Goal: Task Accomplishment & Management: Manage account settings

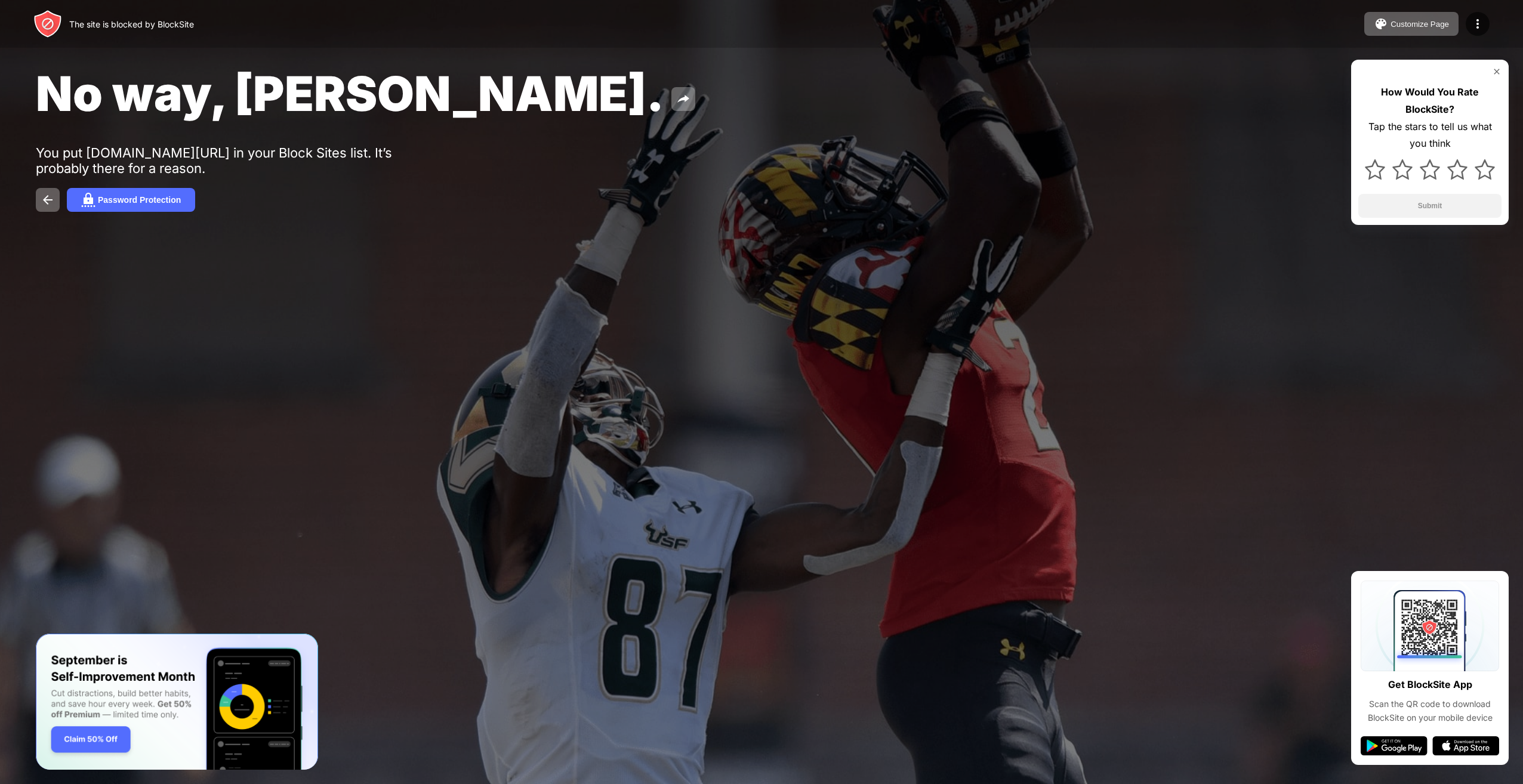
drag, startPoint x: 871, startPoint y: 85, endPoint x: 811, endPoint y: 95, distance: 60.8
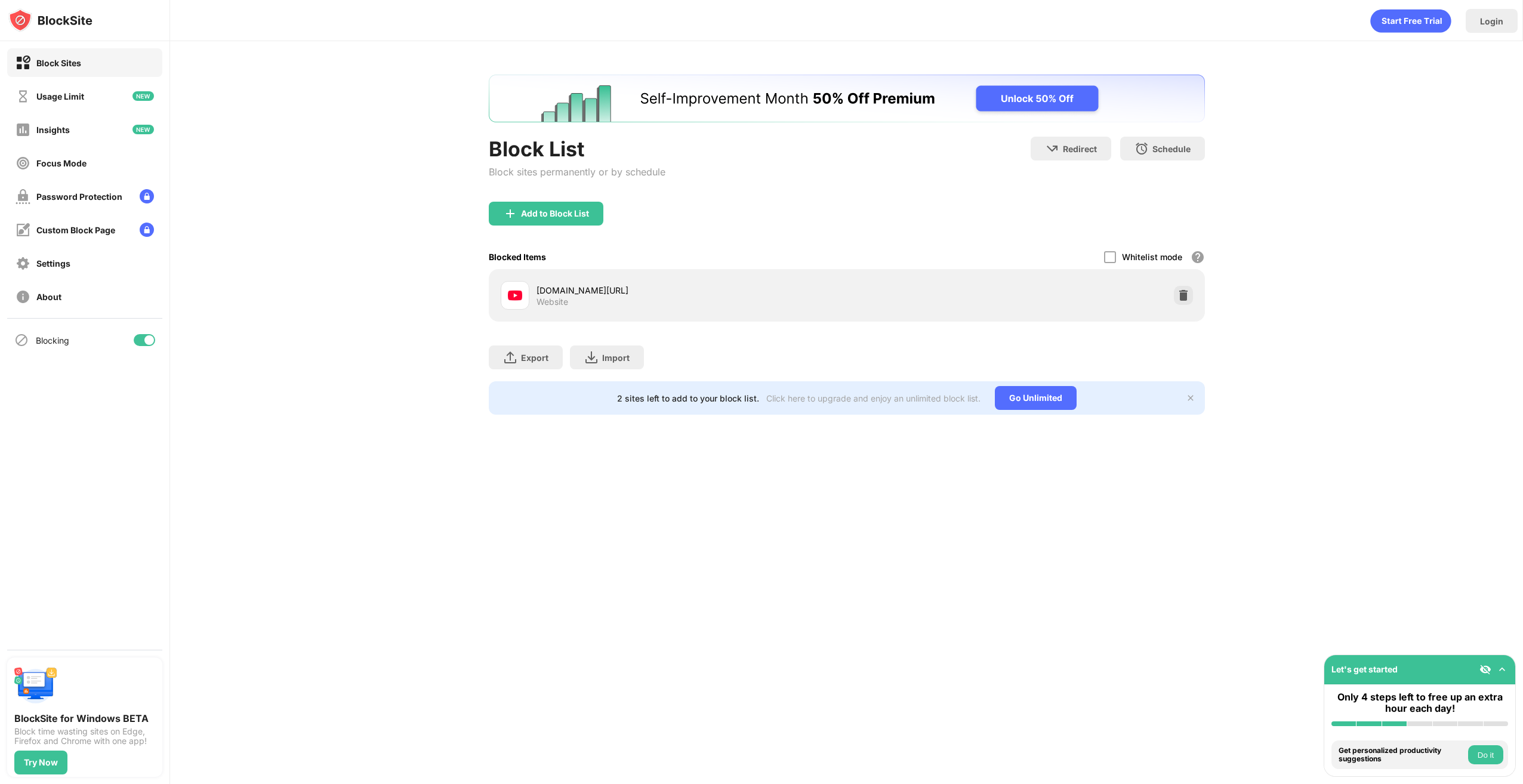
click at [129, 340] on div "Blocking" at bounding box center [85, 340] width 155 height 28
click at [146, 339] on div at bounding box center [149, 340] width 9 height 9
